Goal: Task Accomplishment & Management: Use online tool/utility

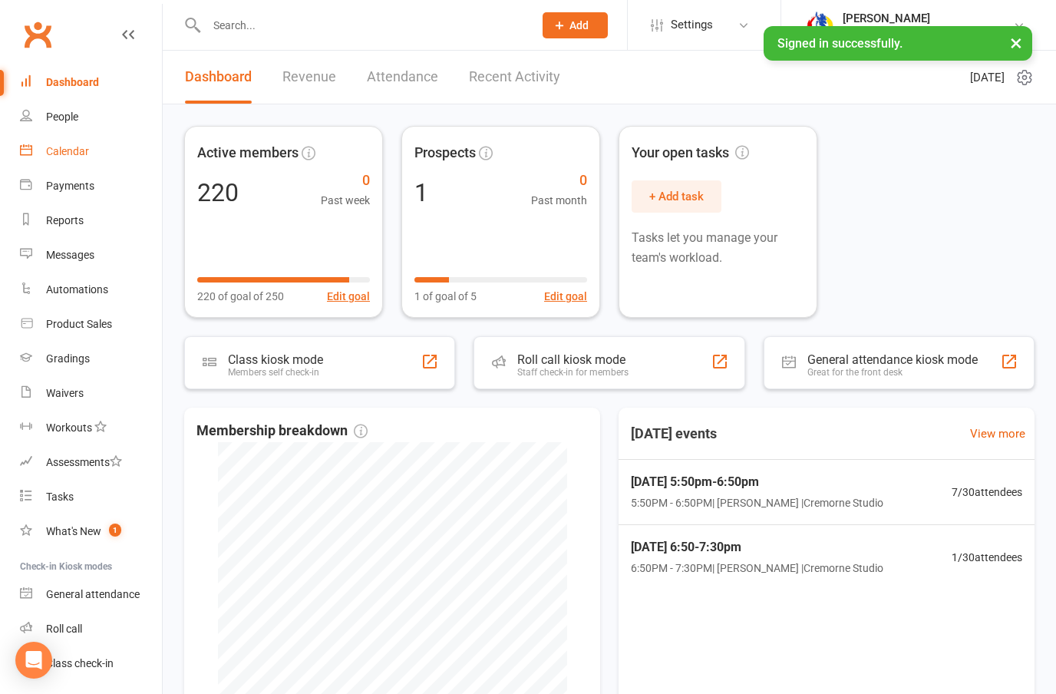
click at [88, 153] on div "Calendar" at bounding box center [67, 151] width 43 height 12
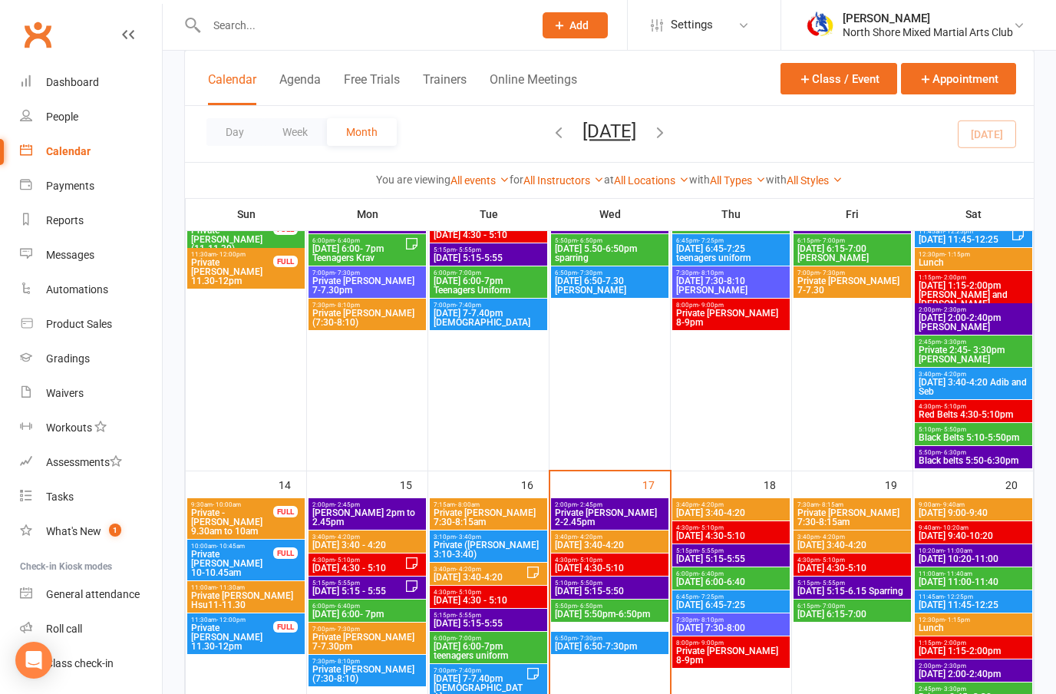
scroll to position [575, 0]
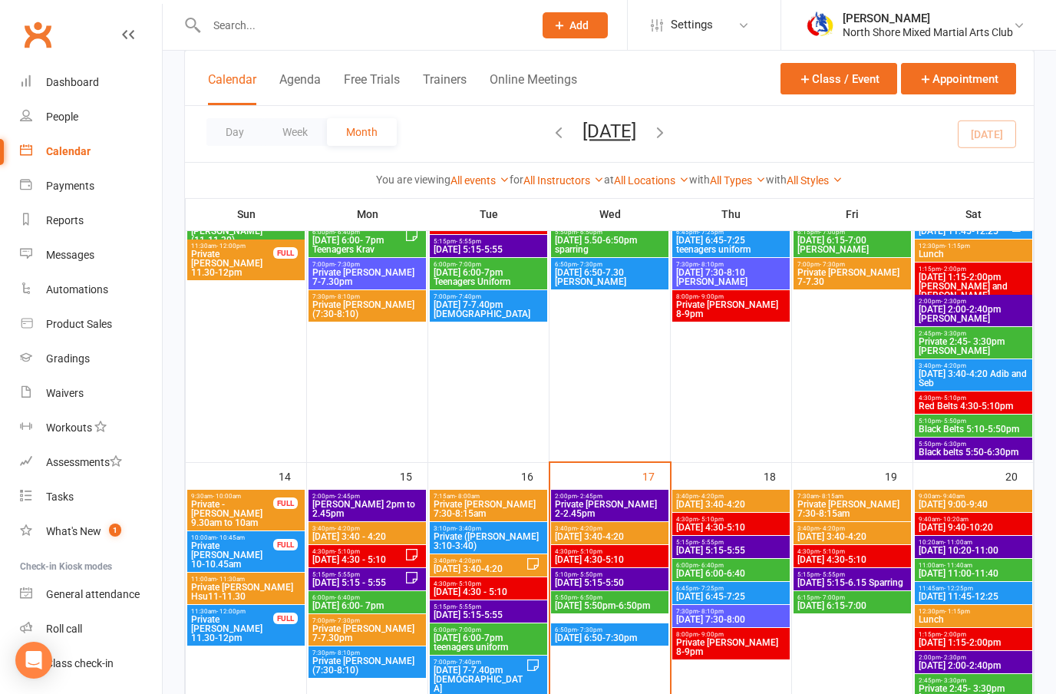
click at [638, 578] on span "[DATE] 5:15-5:50" at bounding box center [609, 582] width 111 height 9
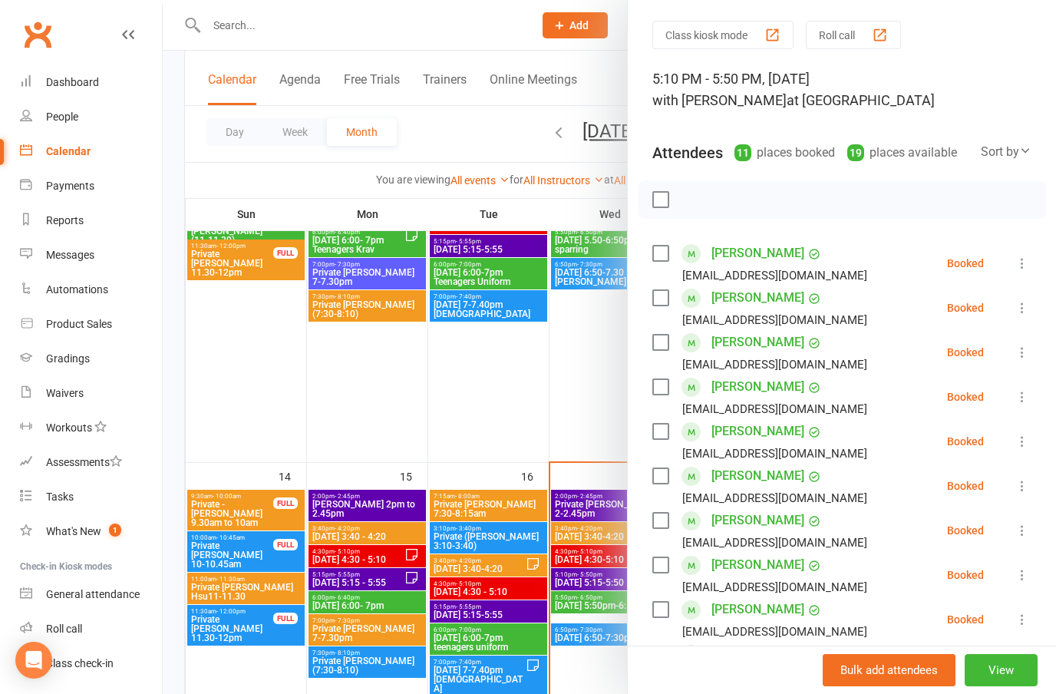
scroll to position [45, 0]
click at [1022, 447] on icon at bounding box center [1021, 440] width 15 height 15
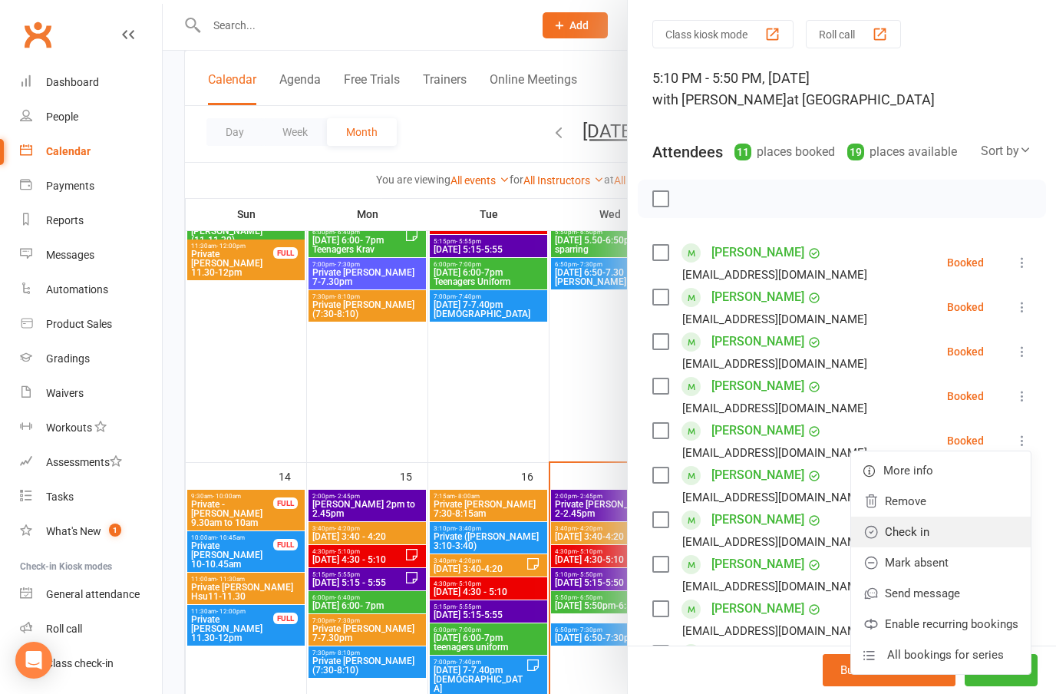
click at [915, 539] on link "Check in" at bounding box center [941, 531] width 180 height 31
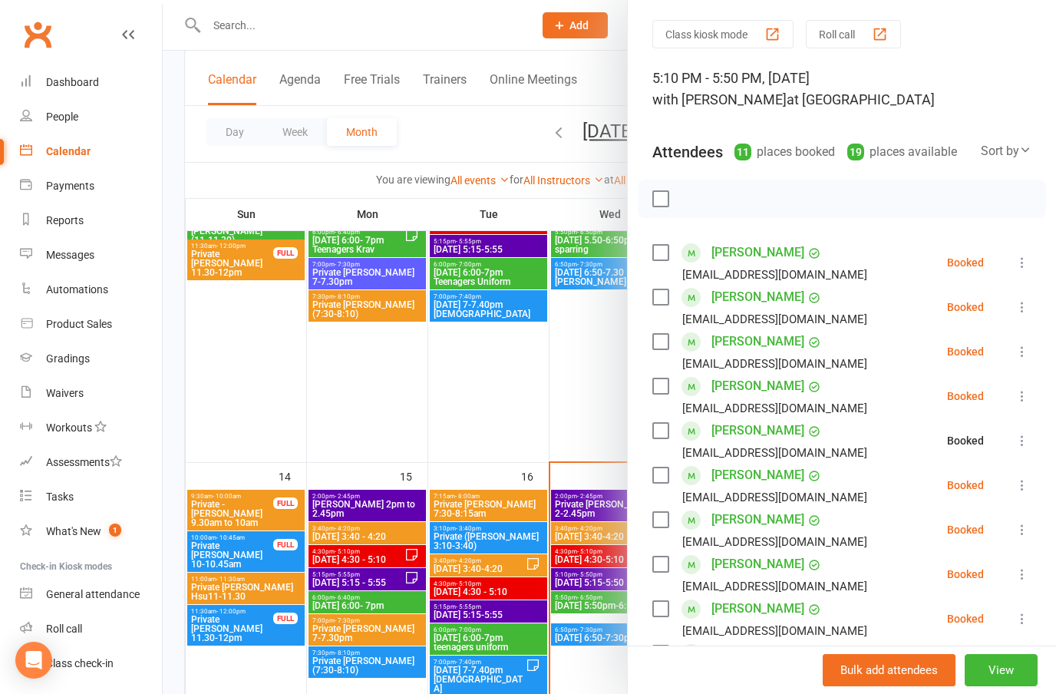
click at [1016, 487] on icon at bounding box center [1021, 484] width 15 height 15
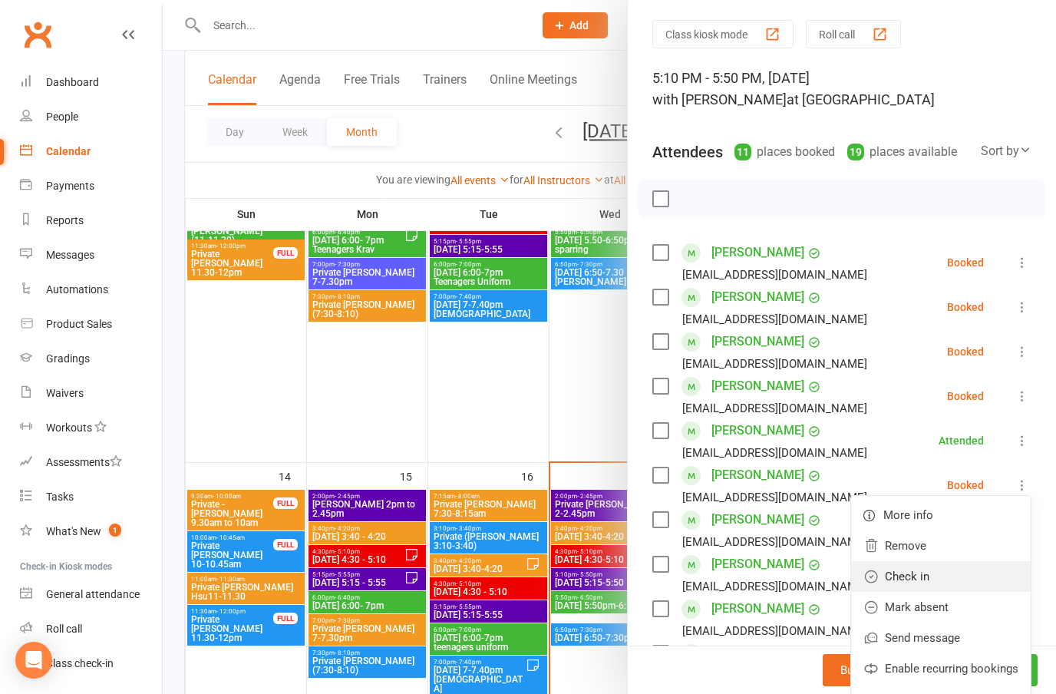
click at [913, 572] on link "Check in" at bounding box center [941, 576] width 180 height 31
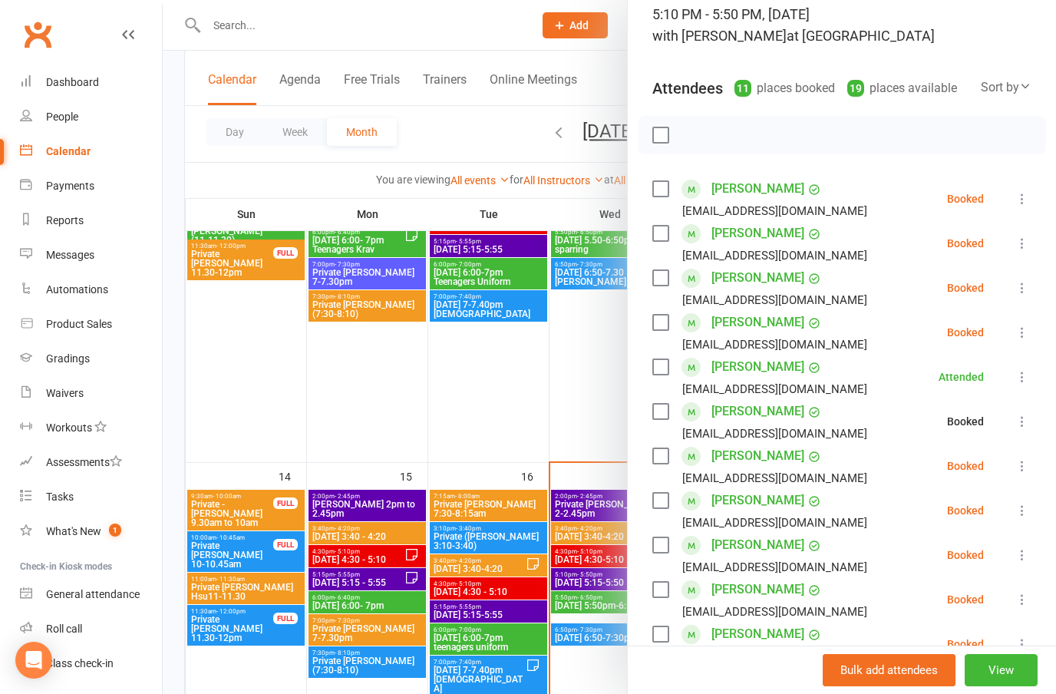
scroll to position [116, 0]
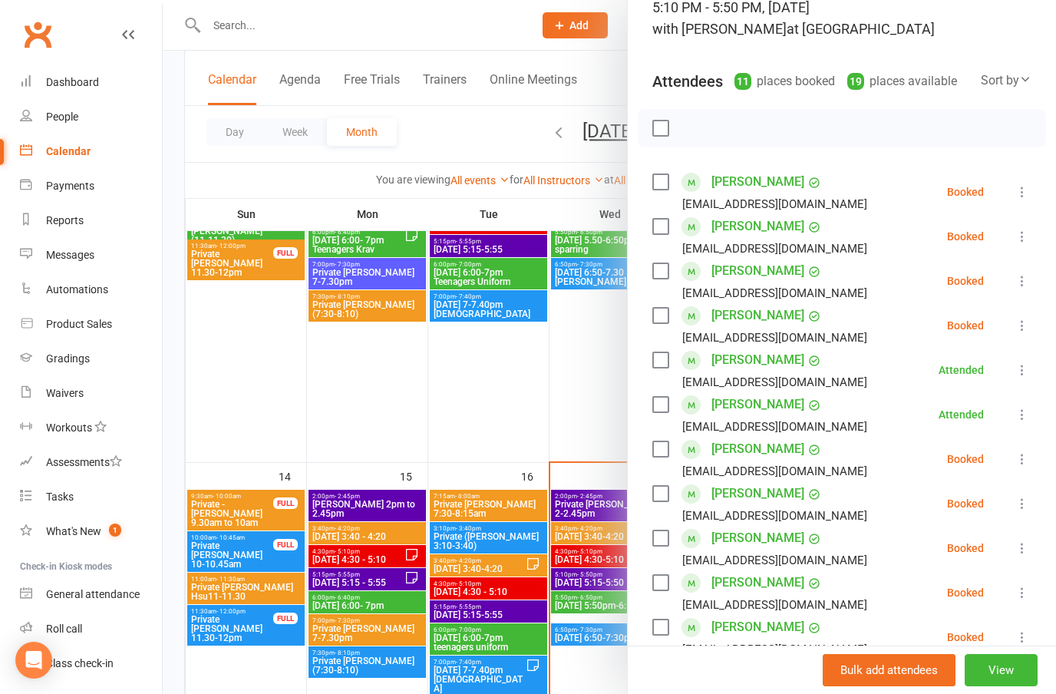
click at [1019, 466] on icon at bounding box center [1021, 458] width 15 height 15
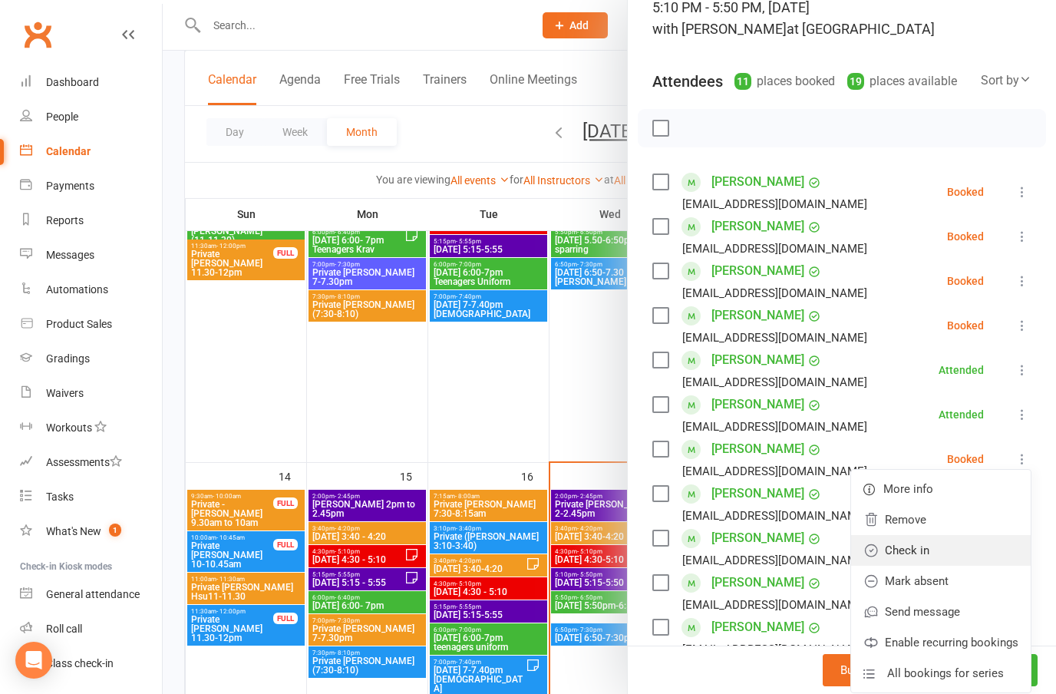
click at [913, 556] on link "Check in" at bounding box center [941, 550] width 180 height 31
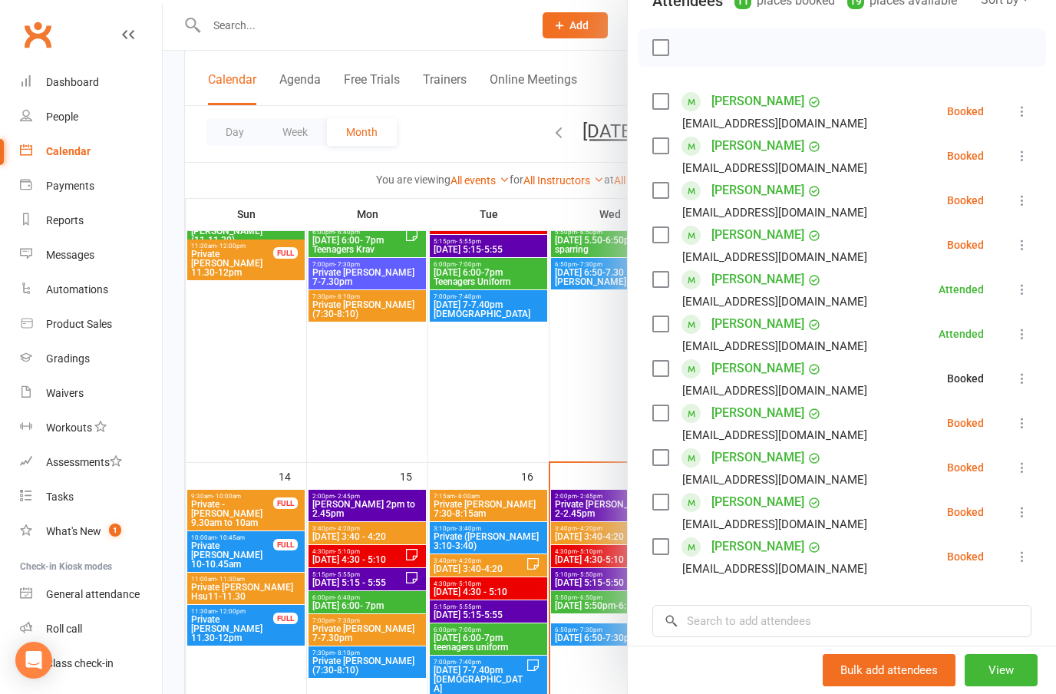
scroll to position [209, 0]
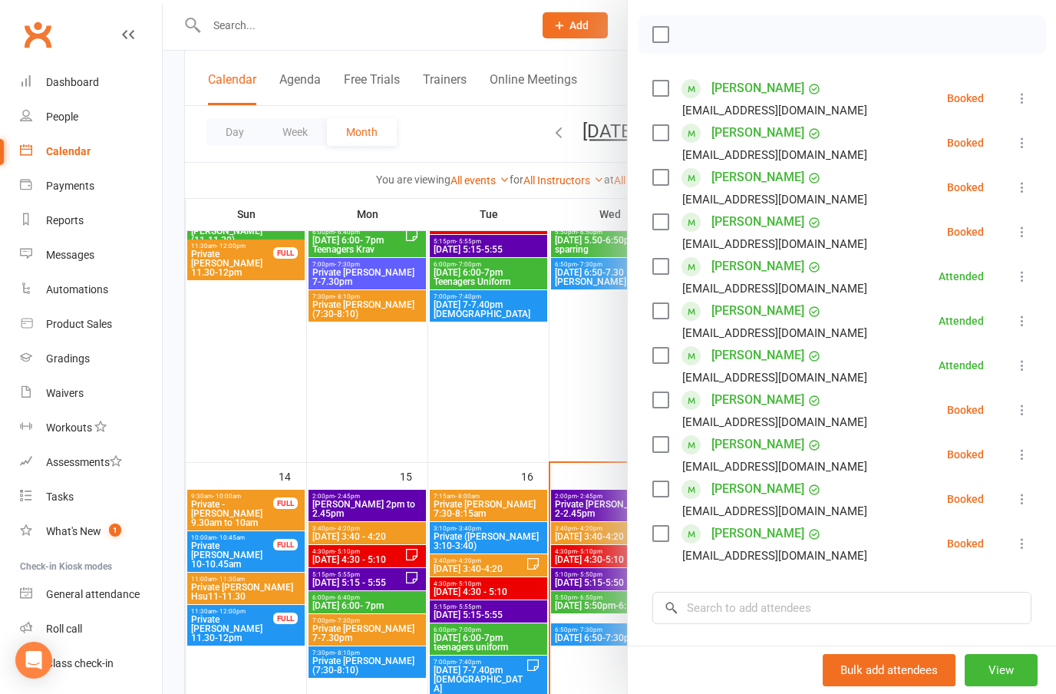
click at [1013, 410] on button at bounding box center [1022, 409] width 18 height 18
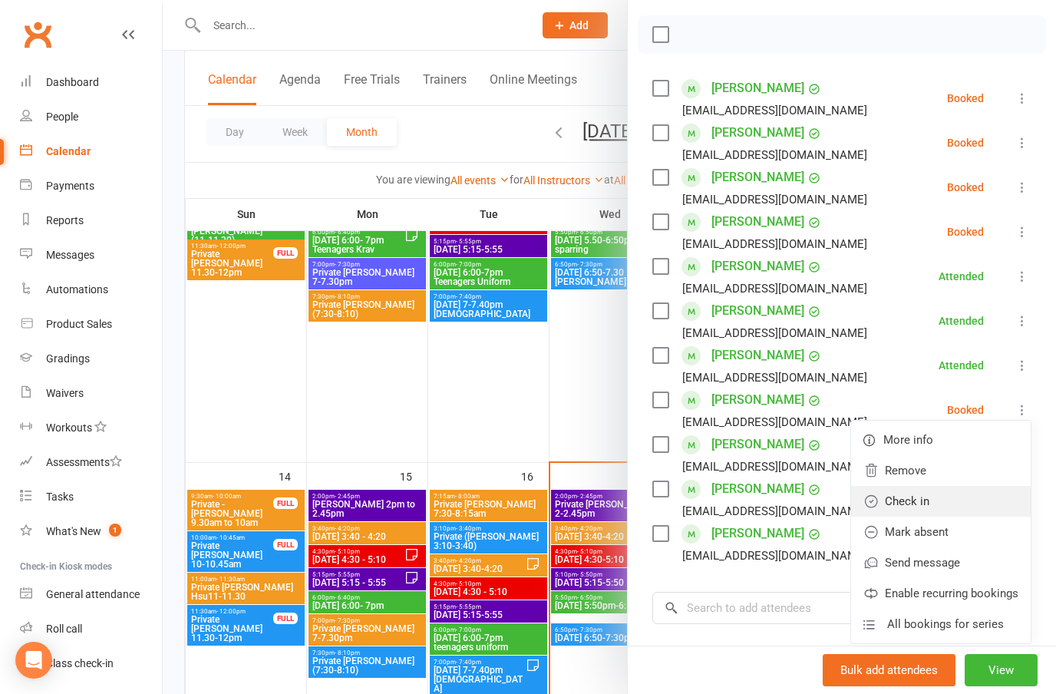
click at [905, 512] on link "Check in" at bounding box center [941, 501] width 180 height 31
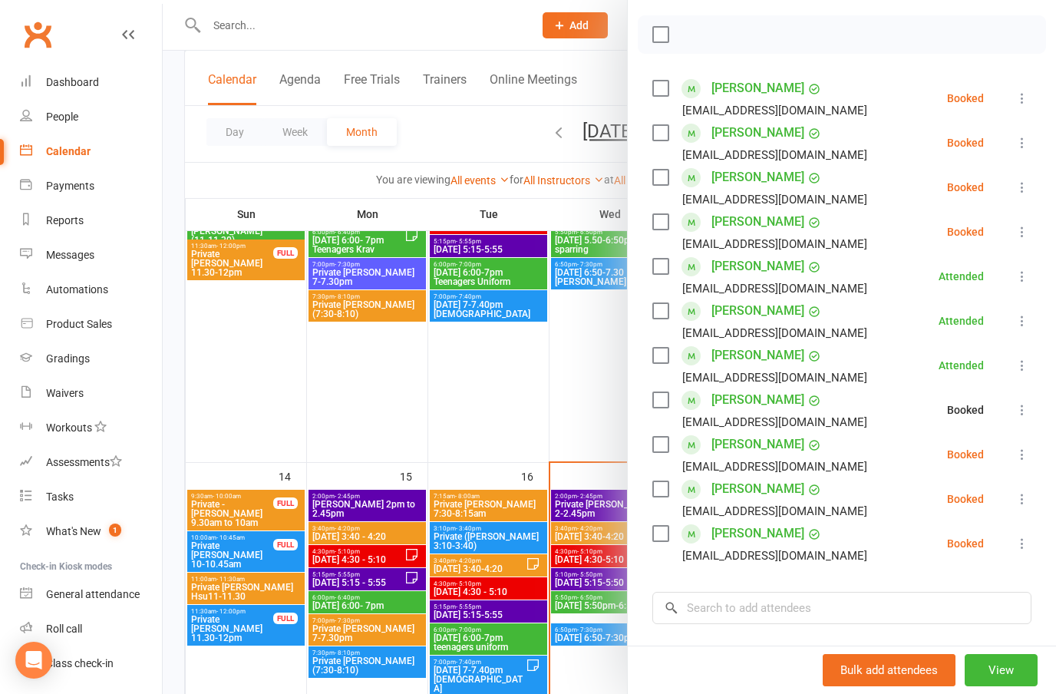
click at [1022, 456] on icon at bounding box center [1021, 454] width 15 height 15
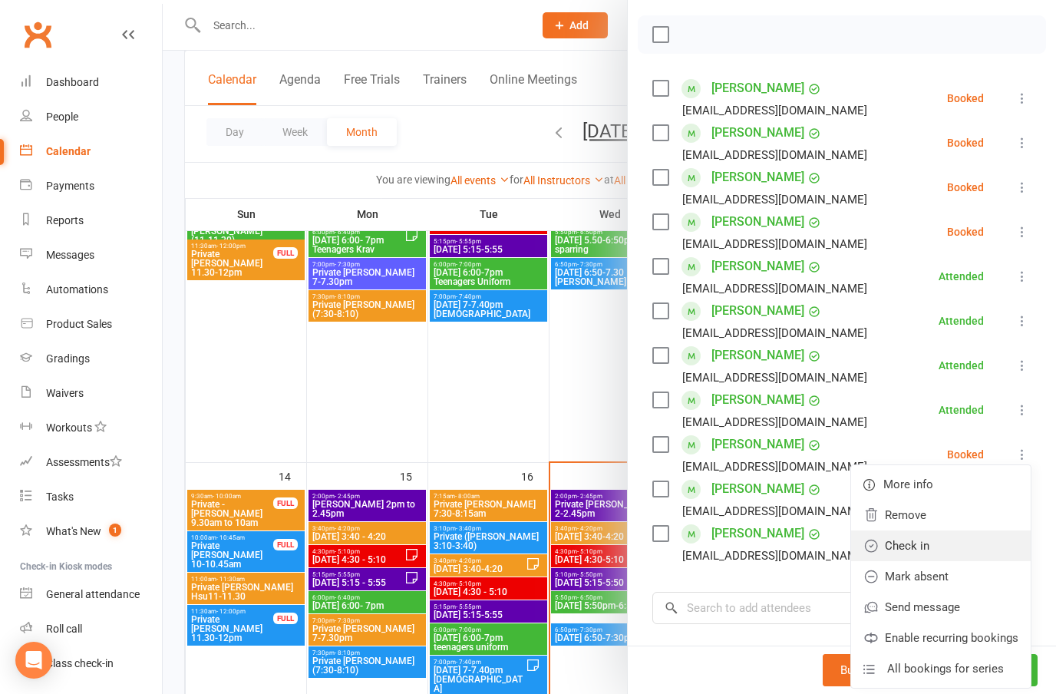
click at [920, 548] on link "Check in" at bounding box center [941, 545] width 180 height 31
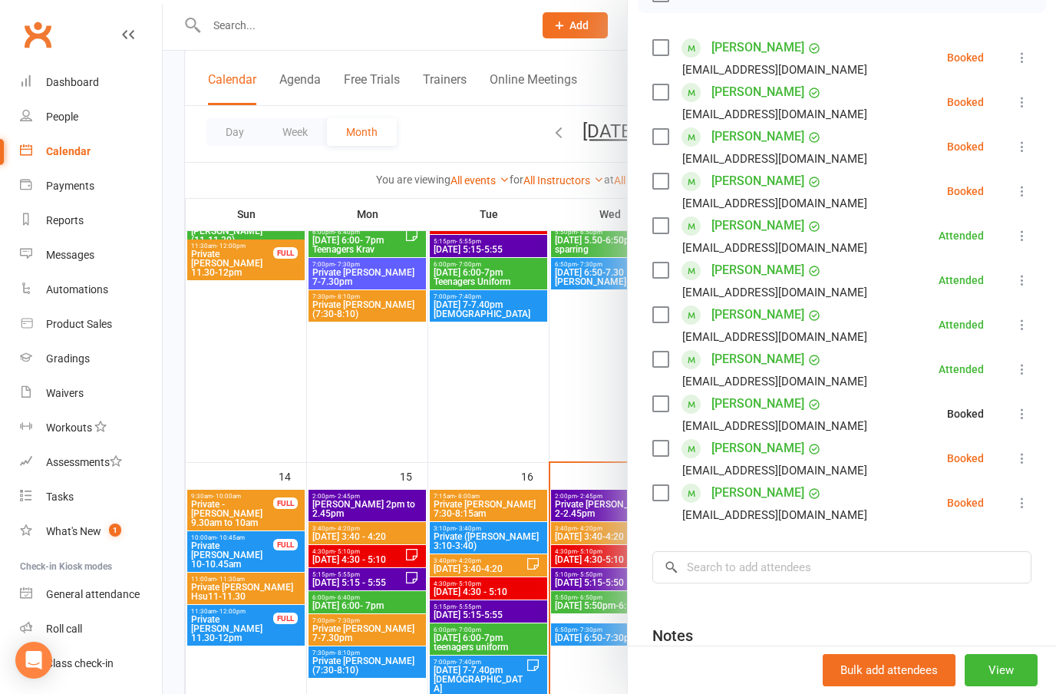
scroll to position [252, 0]
click at [1027, 460] on icon at bounding box center [1021, 456] width 15 height 15
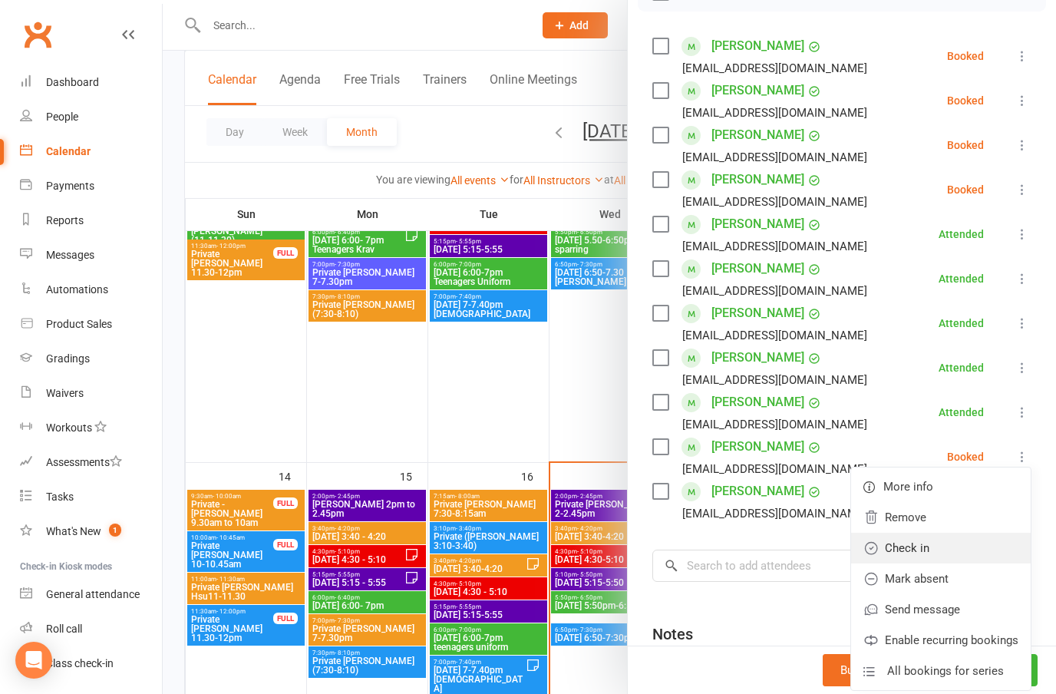
click at [910, 549] on link "Check in" at bounding box center [941, 547] width 180 height 31
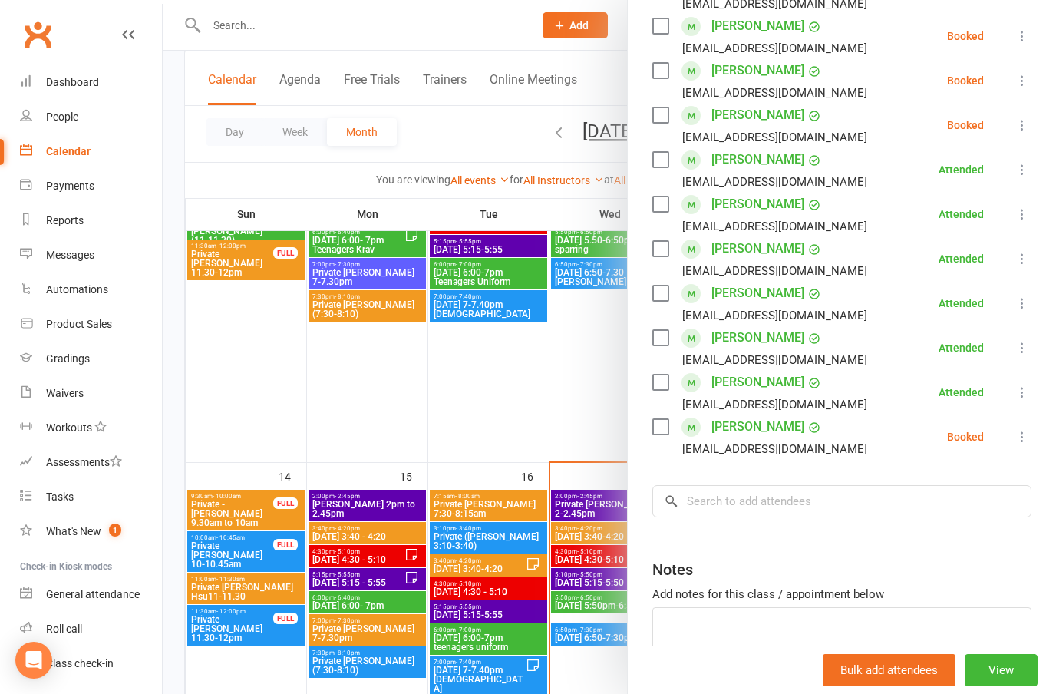
scroll to position [323, 0]
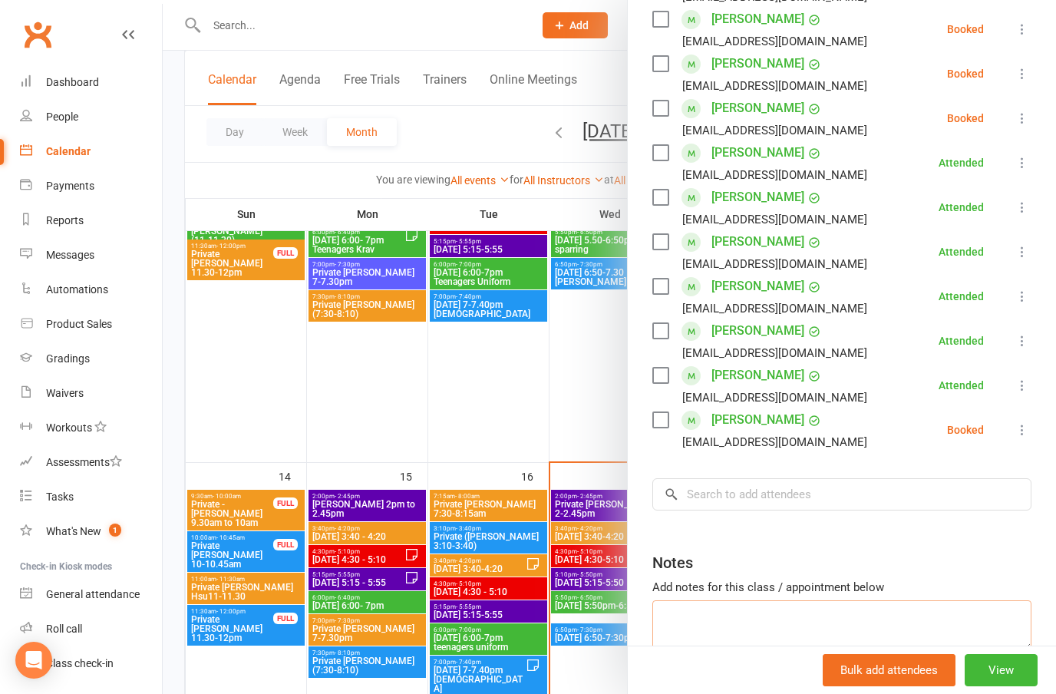
click at [799, 612] on textarea at bounding box center [841, 625] width 379 height 51
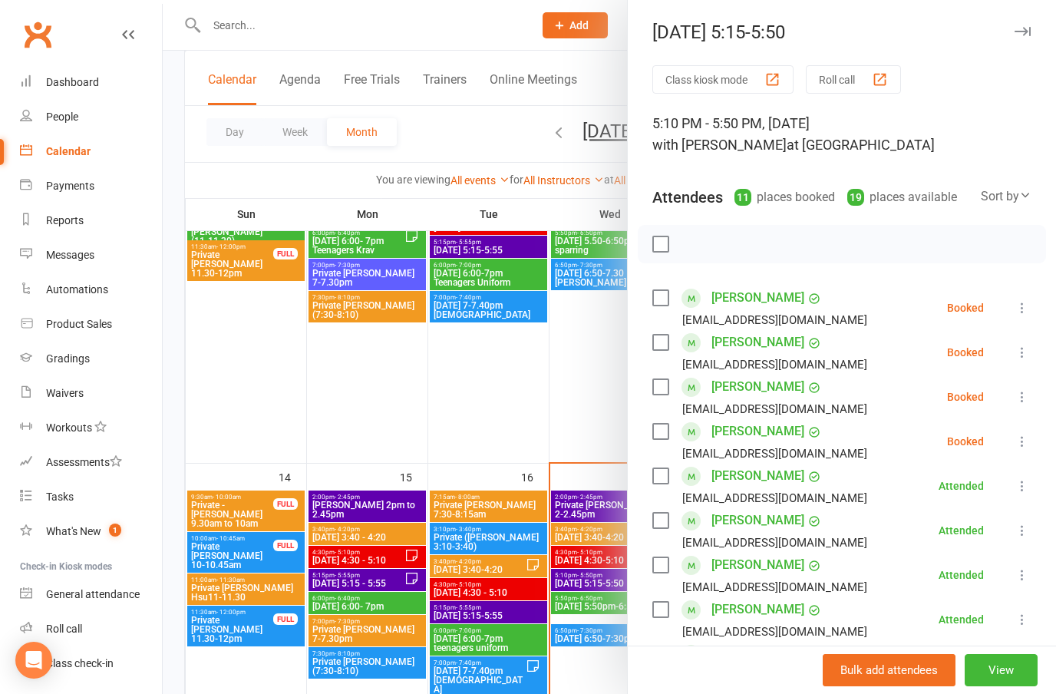
scroll to position [0, 0]
type textarea "Add: [PERSON_NAME]/[PERSON_NAME]/[PERSON_NAME]"
click at [1030, 24] on button "button" at bounding box center [1022, 31] width 18 height 18
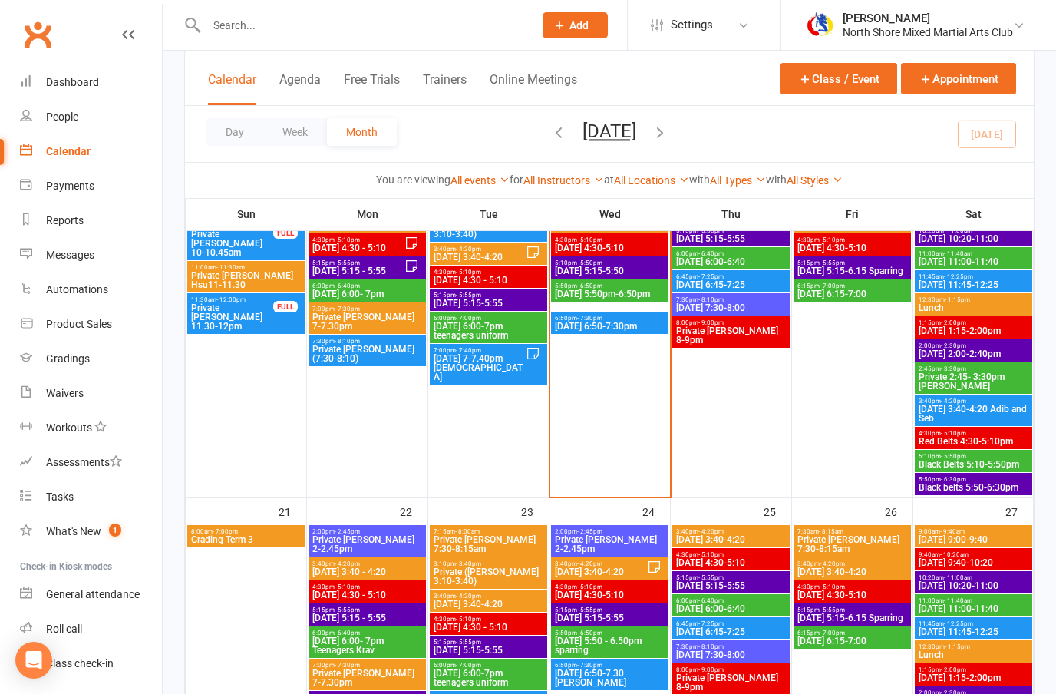
scroll to position [885, 0]
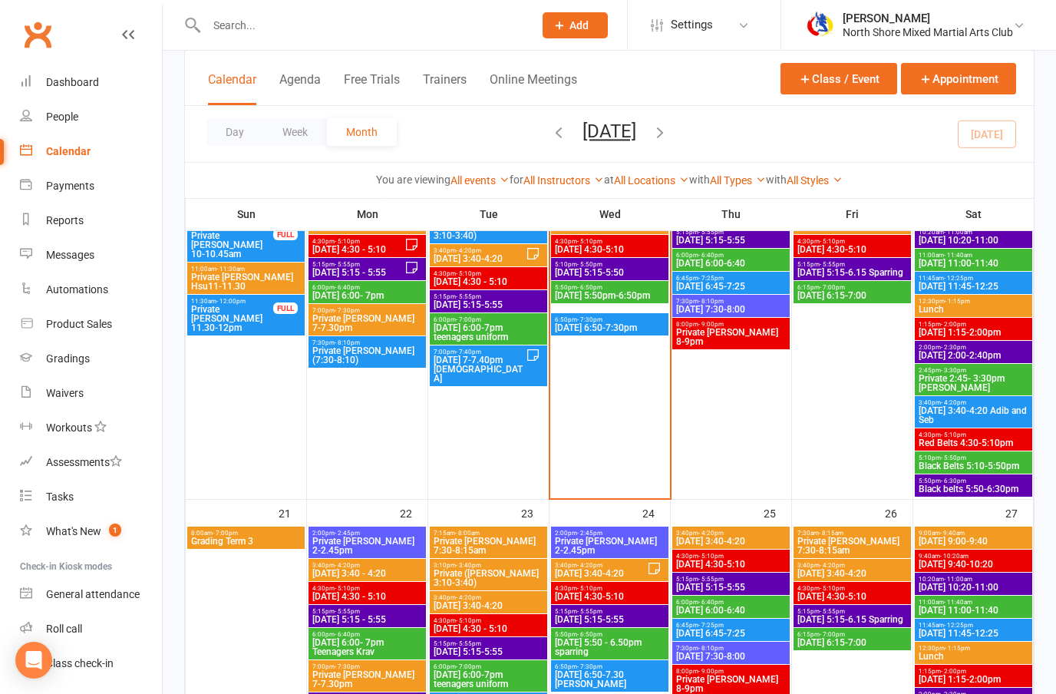
click at [632, 293] on span "[DATE] 5:50pm-6:50pm" at bounding box center [609, 295] width 111 height 9
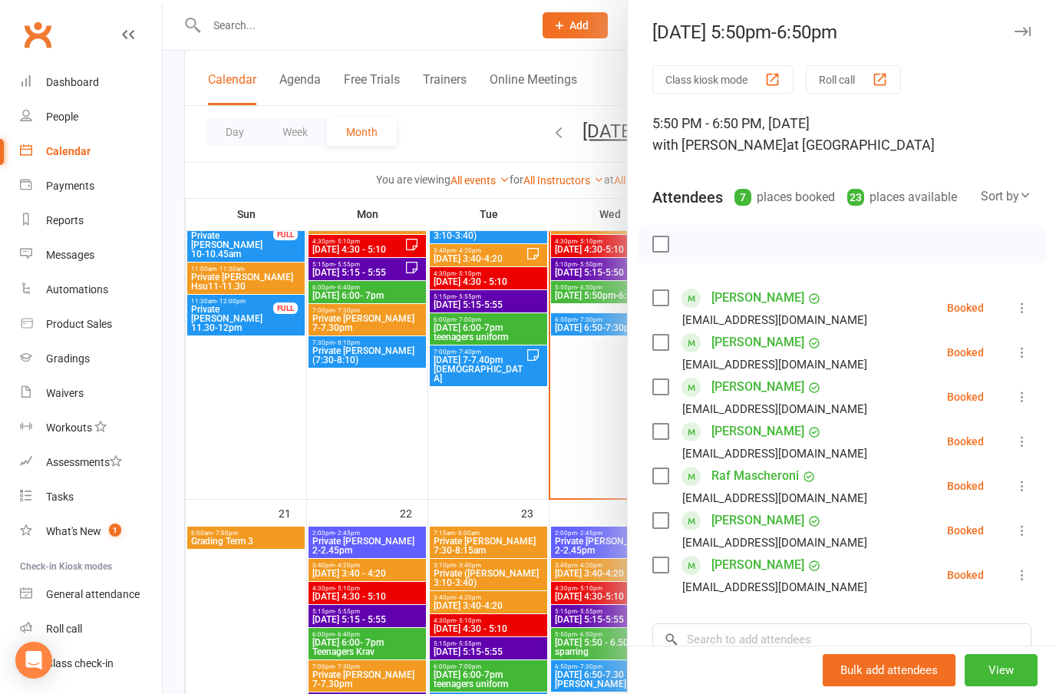
click at [1024, 352] on icon at bounding box center [1021, 351] width 15 height 15
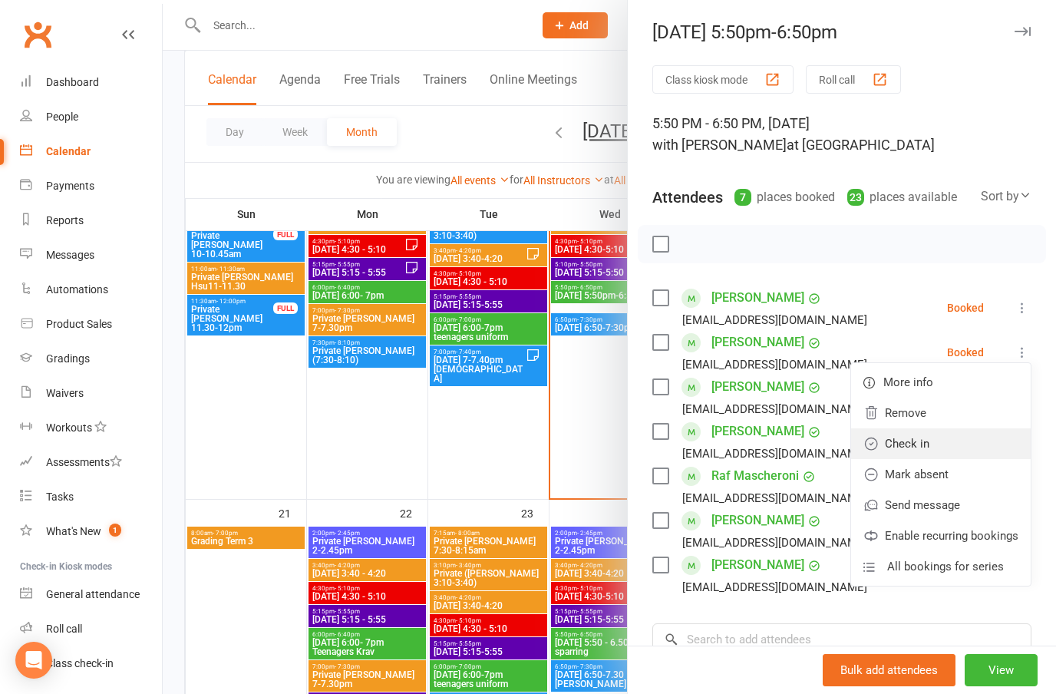
click at [919, 440] on link "Check in" at bounding box center [941, 443] width 180 height 31
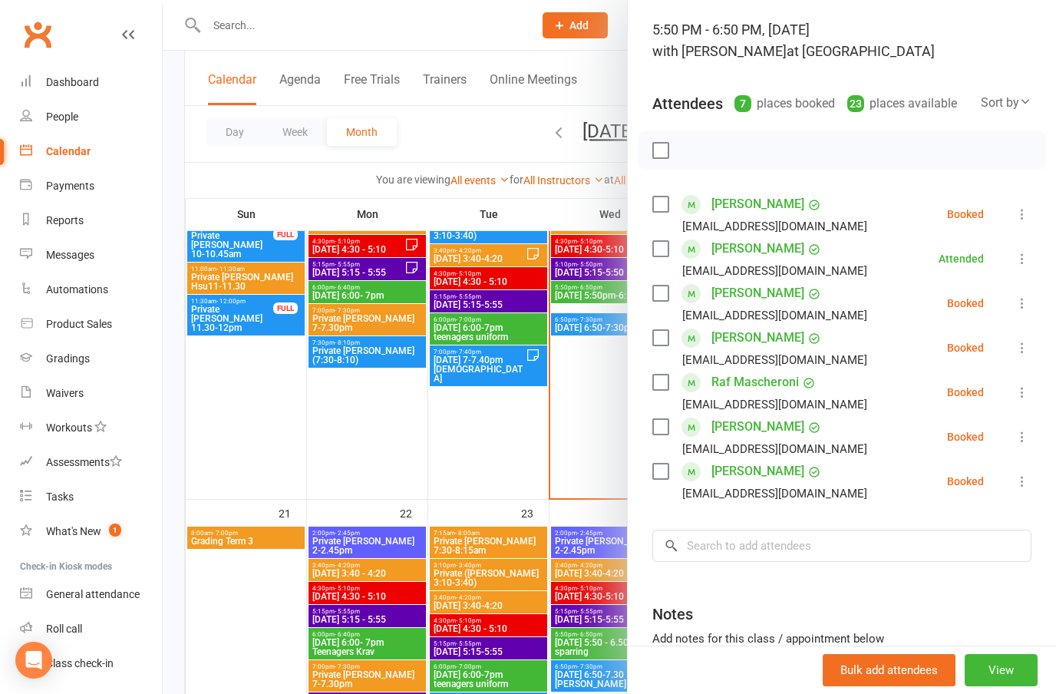
scroll to position [95, 0]
click at [1014, 307] on icon at bounding box center [1021, 301] width 15 height 15
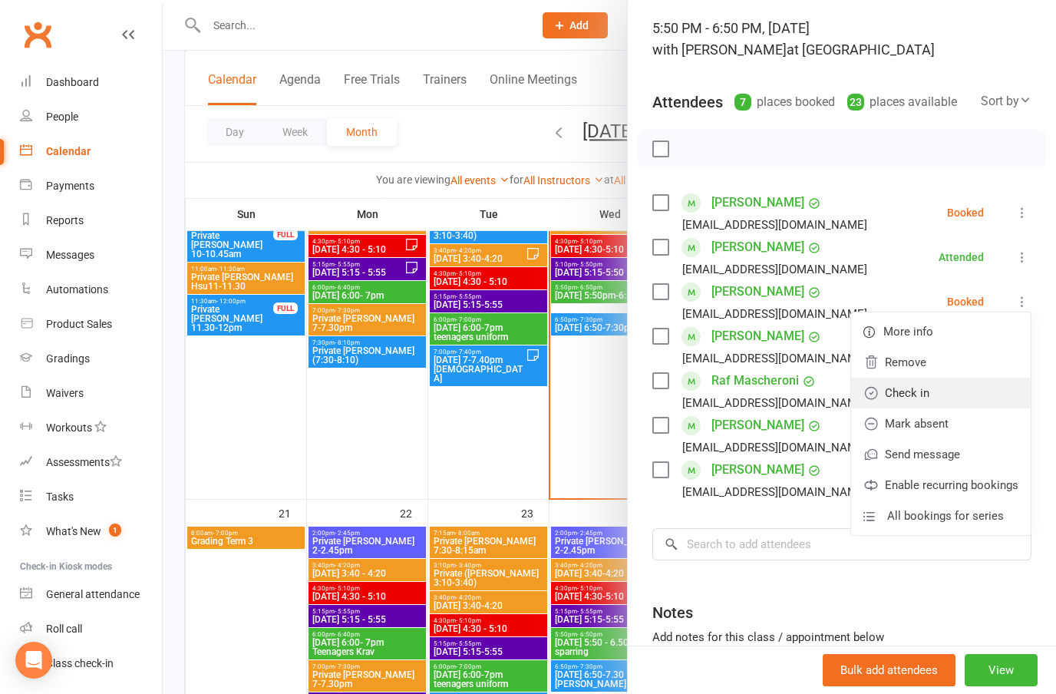
click at [917, 387] on link "Check in" at bounding box center [941, 392] width 180 height 31
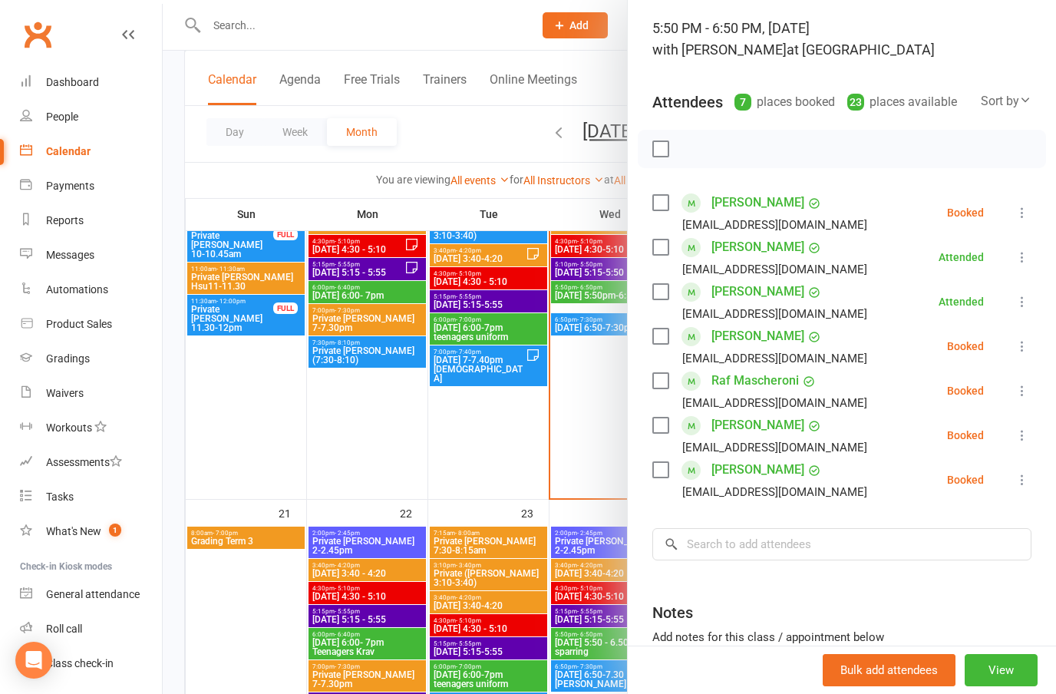
click at [1017, 346] on icon at bounding box center [1021, 345] width 15 height 15
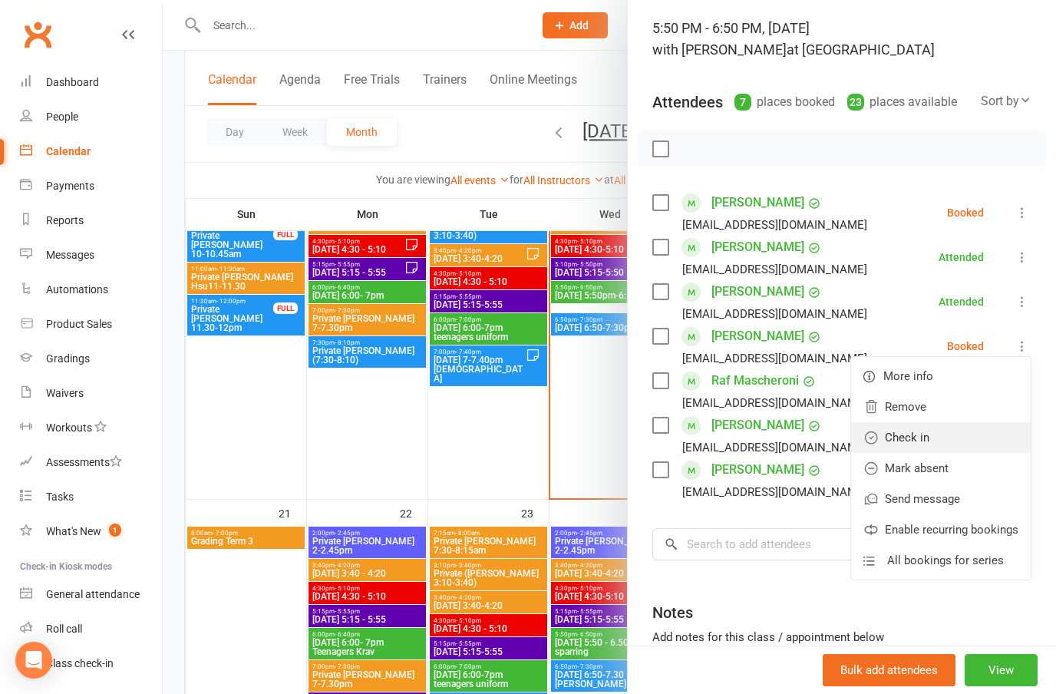
click at [913, 438] on link "Check in" at bounding box center [941, 437] width 180 height 31
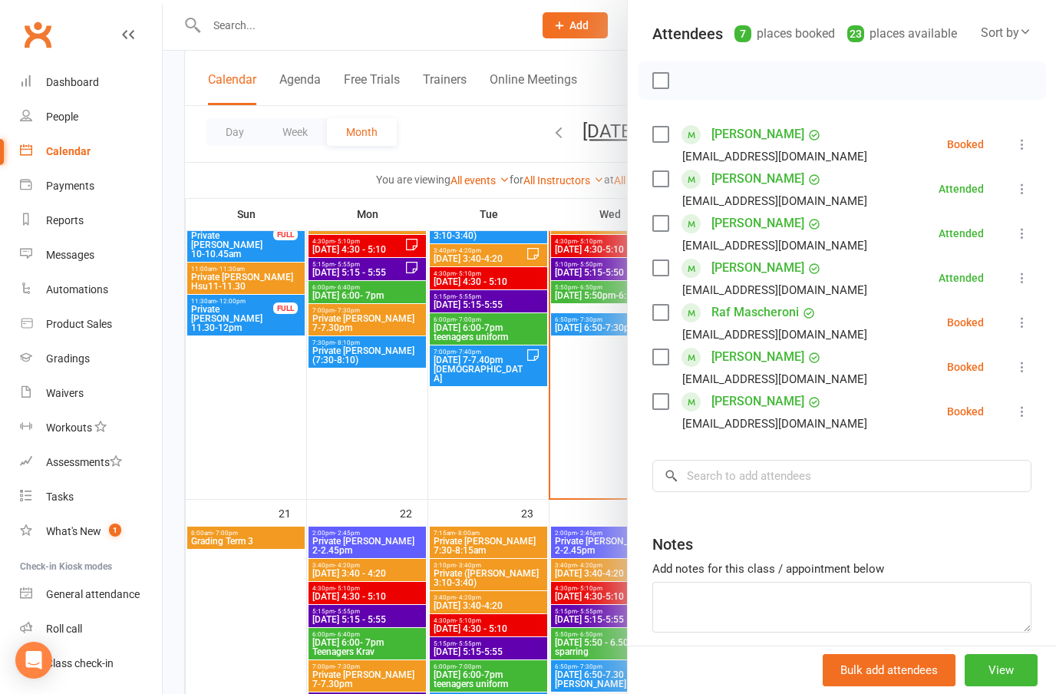
scroll to position [164, 0]
click at [1013, 364] on button at bounding box center [1022, 366] width 18 height 18
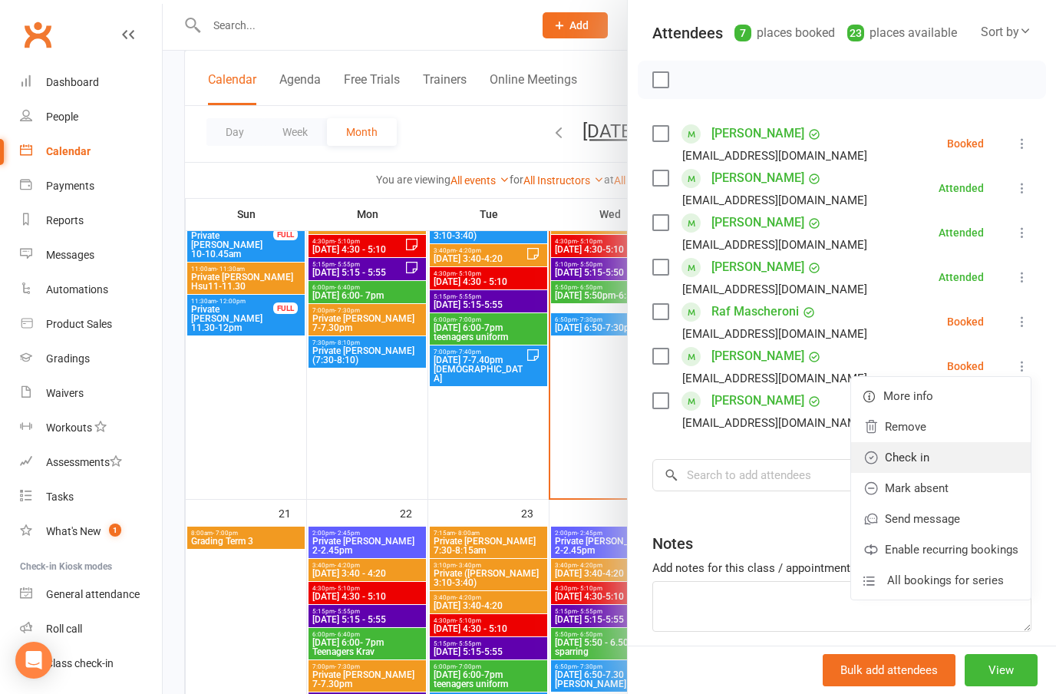
click at [915, 459] on link "Check in" at bounding box center [941, 457] width 180 height 31
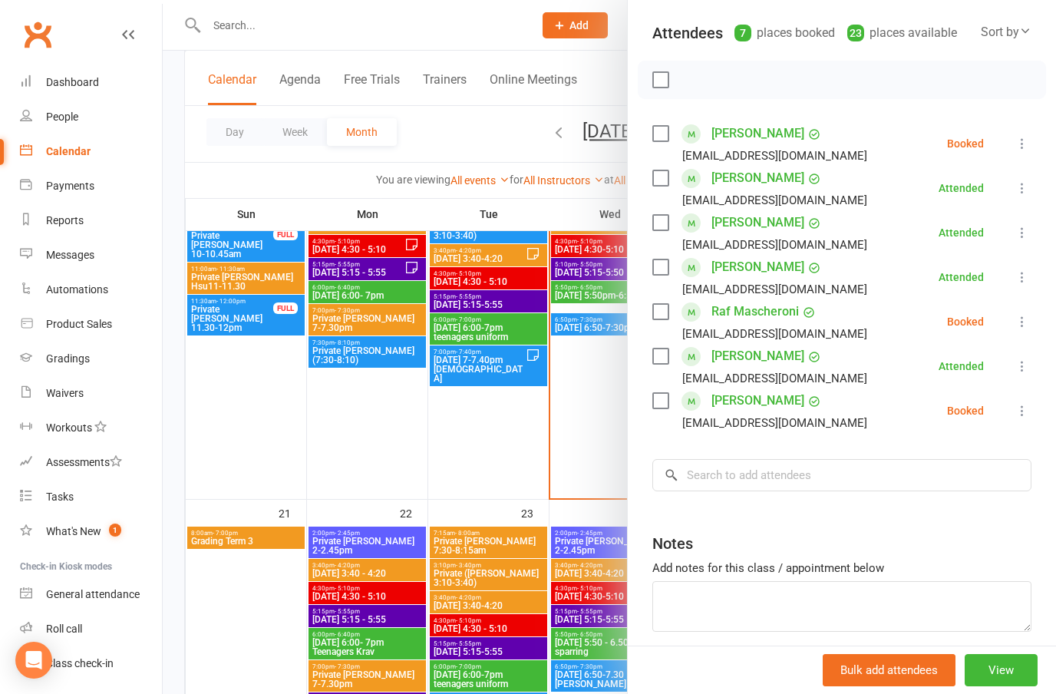
click at [1023, 408] on icon at bounding box center [1021, 410] width 15 height 15
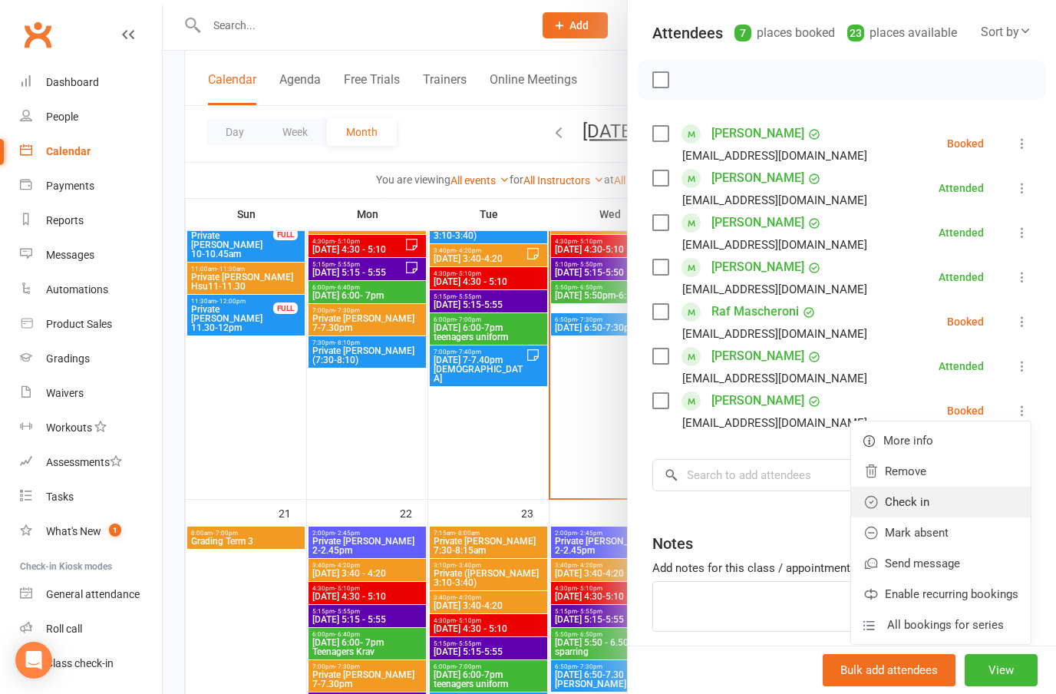
click at [917, 496] on link "Check in" at bounding box center [941, 501] width 180 height 31
